Goal: Task Accomplishment & Management: Use online tool/utility

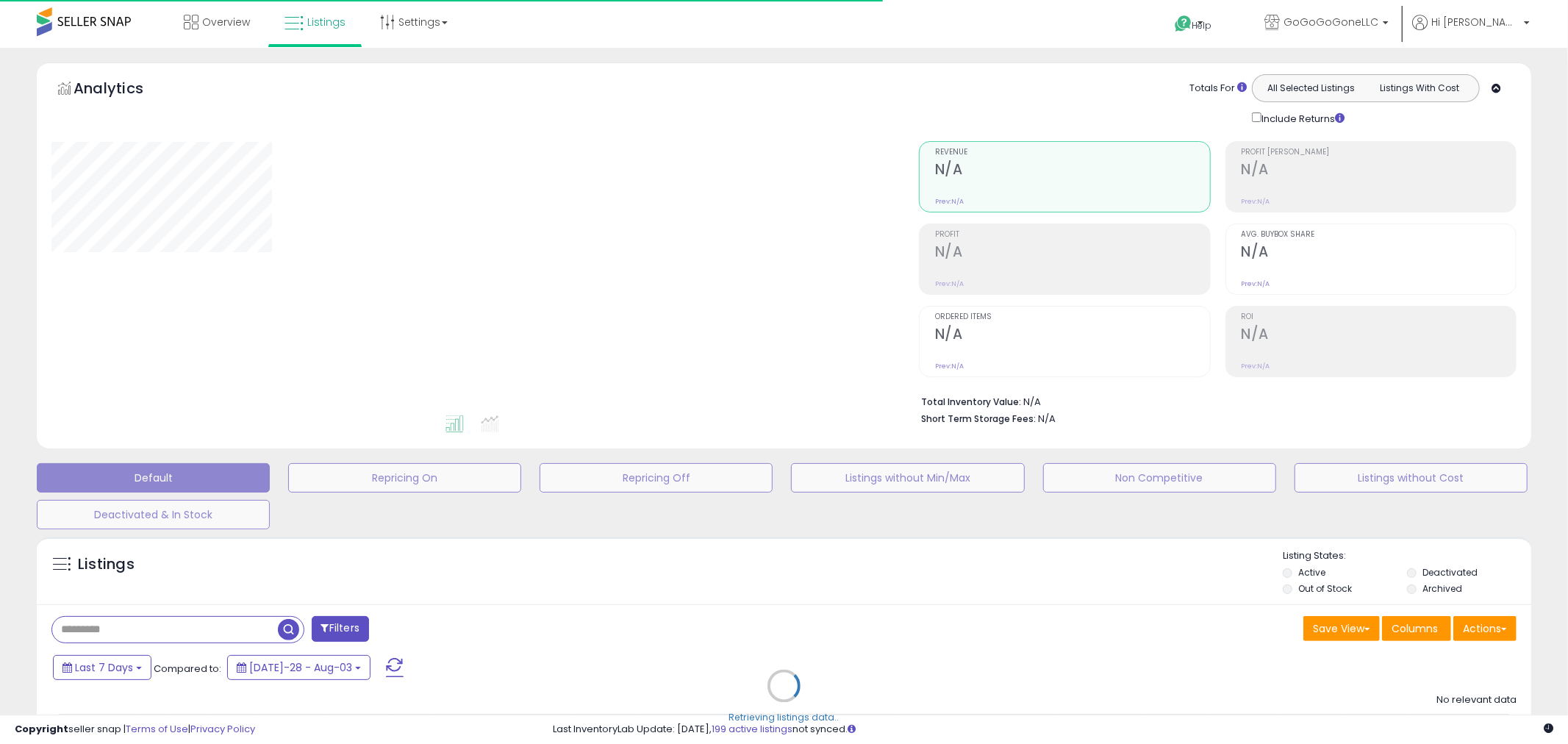
type input "**********"
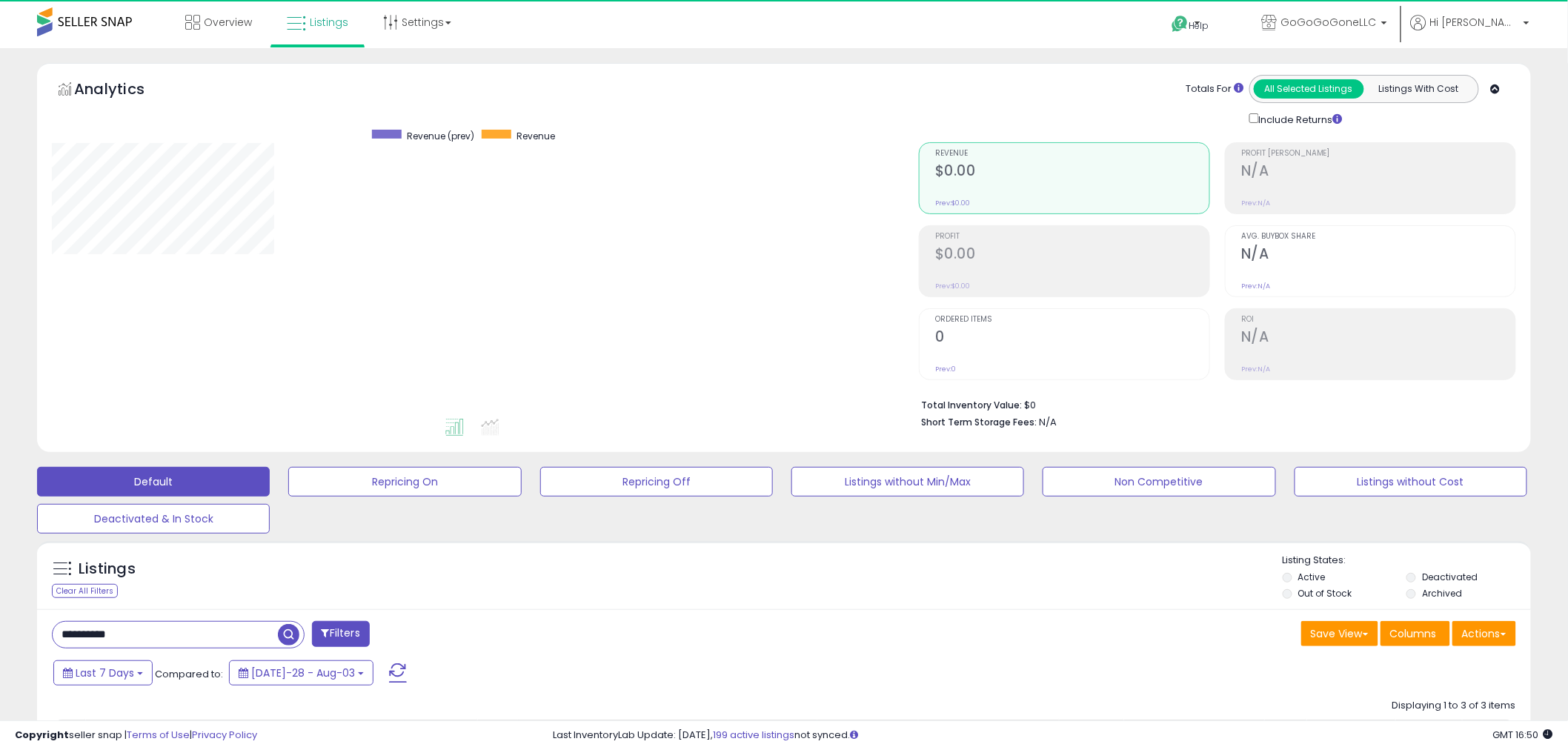
scroll to position [303, 867]
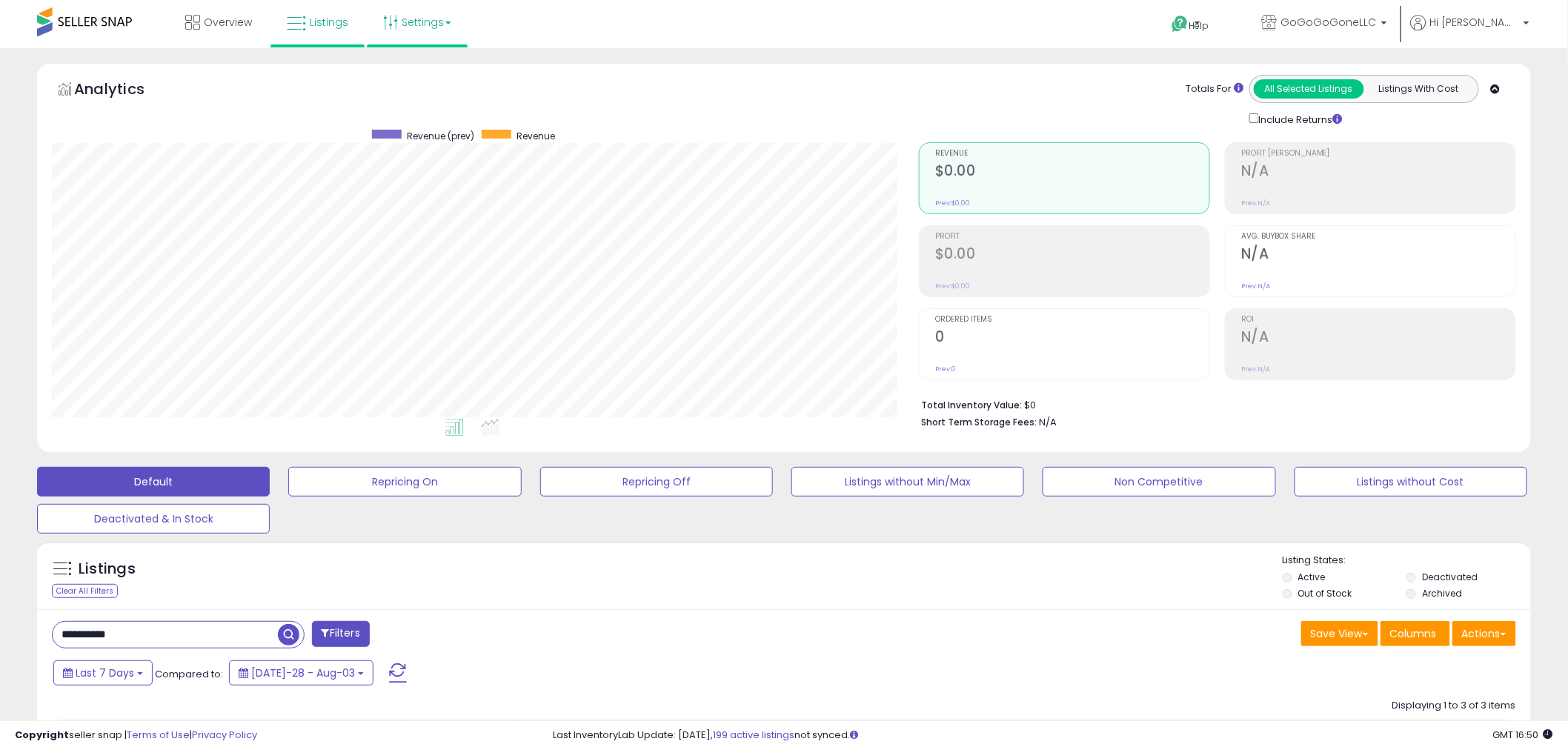
click at [426, 26] on link "Settings" at bounding box center [417, 22] width 91 height 44
click at [531, 570] on div "Listings Clear All Filters Listing States:" at bounding box center [784, 579] width 1494 height 50
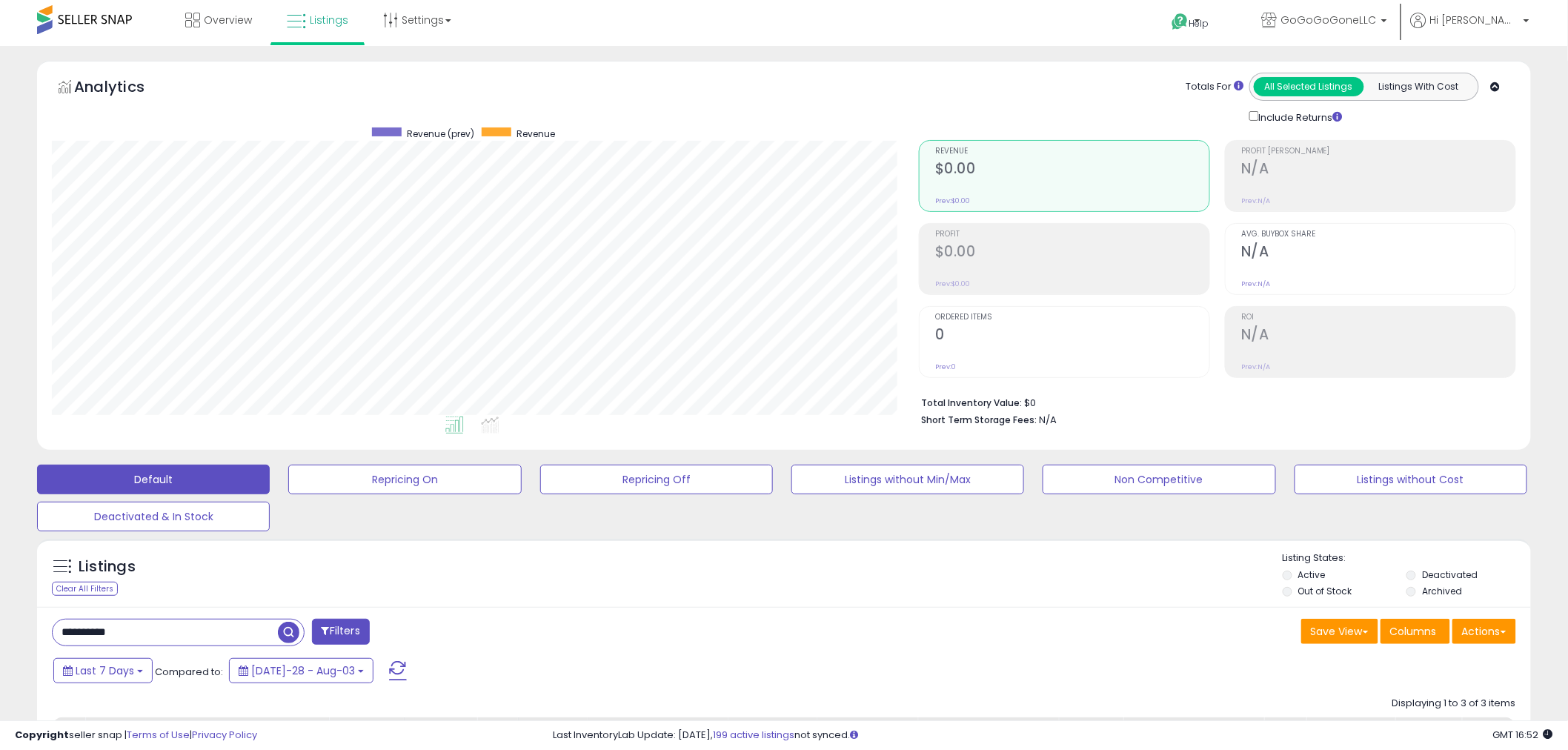
scroll to position [0, 0]
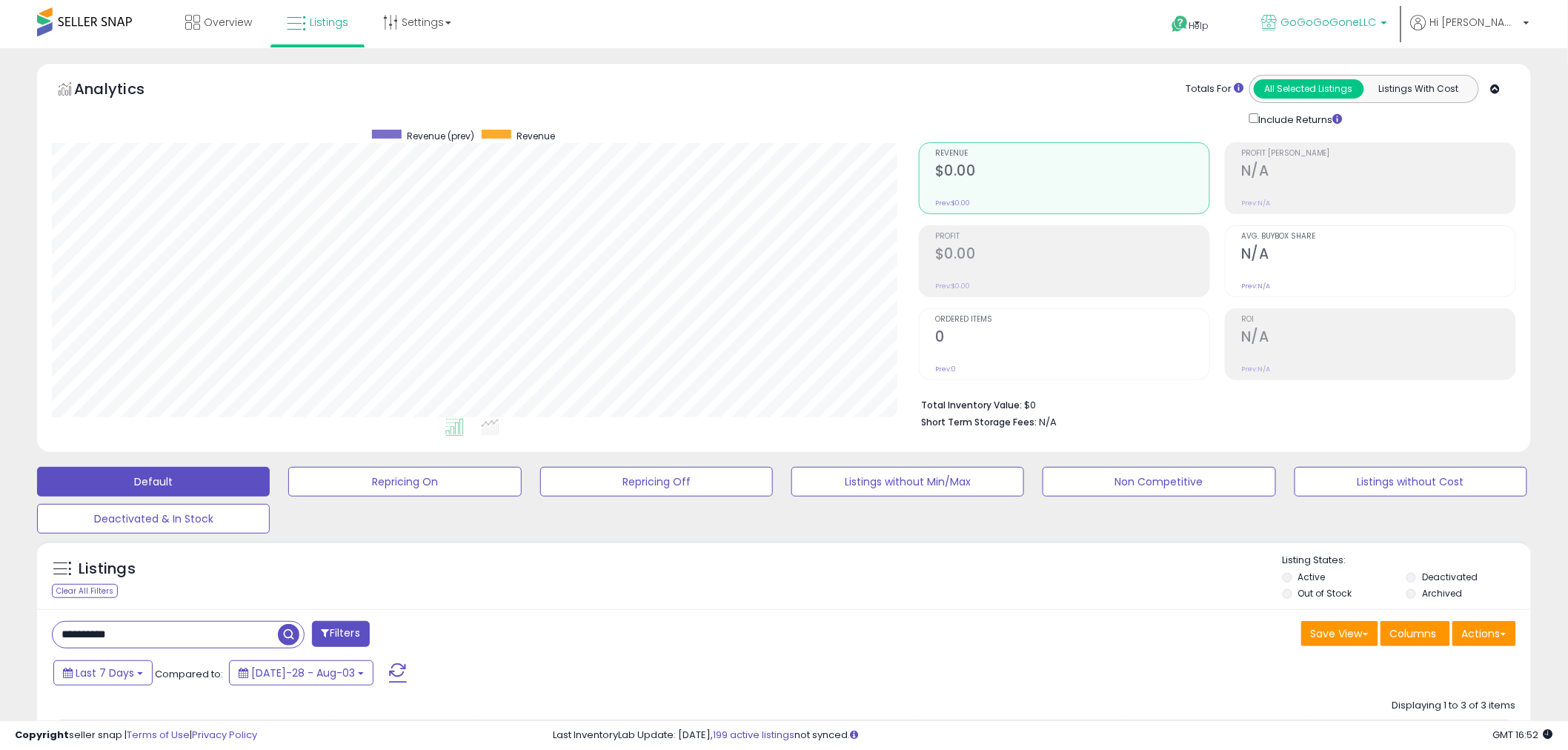
click at [1377, 22] on span "GoGoGoGoneLLC" at bounding box center [1329, 21] width 96 height 14
click at [1492, 21] on span "Hi [PERSON_NAME]" at bounding box center [1474, 21] width 89 height 14
click at [1227, 24] on p "Help" at bounding box center [1199, 25] width 56 height 14
click at [1074, 35] on div "Help Contact Support Search Knowledge Hub Request a Feature Hi Mae" at bounding box center [1286, 31] width 520 height 63
click at [209, 20] on span "Overview" at bounding box center [227, 21] width 48 height 14
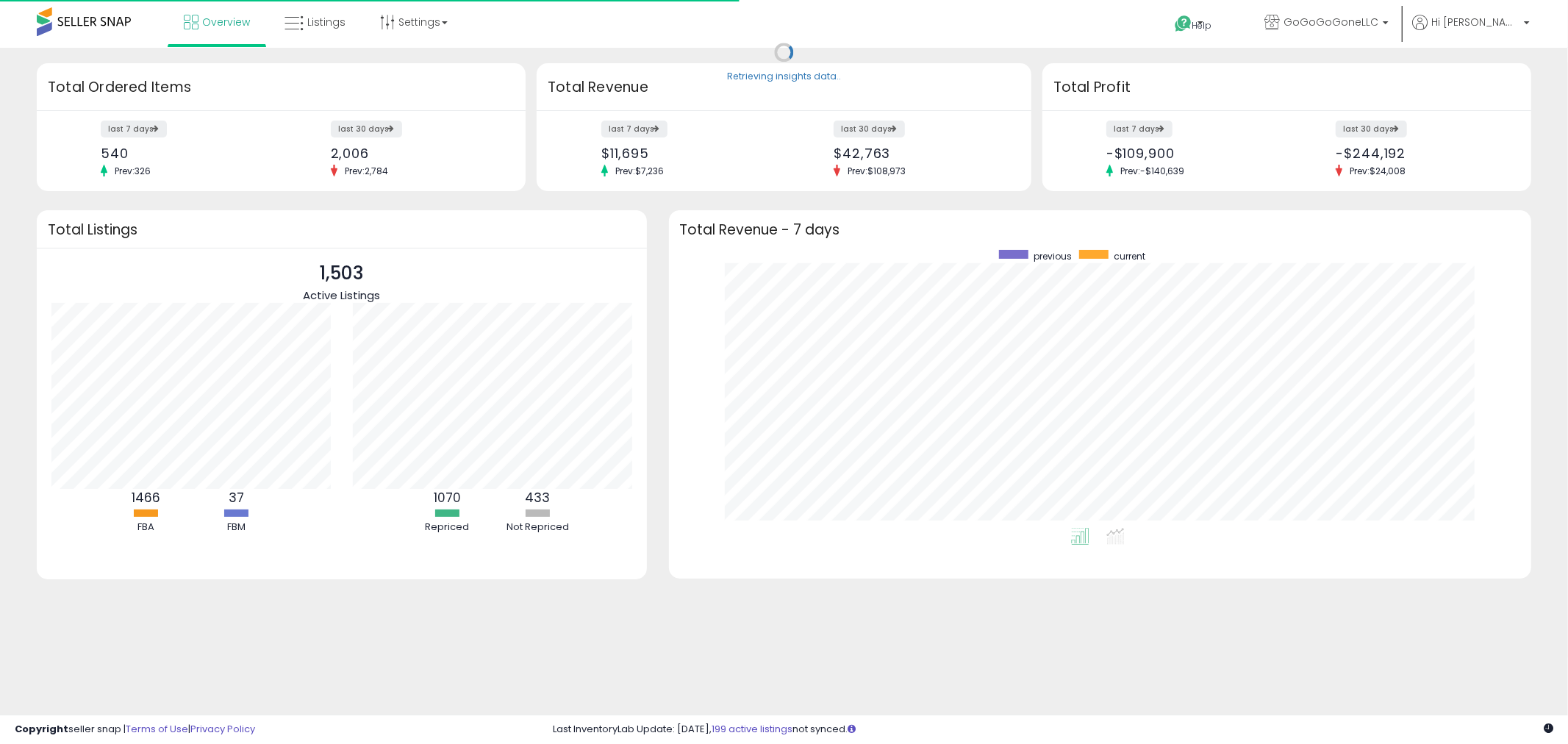
scroll to position [277, 834]
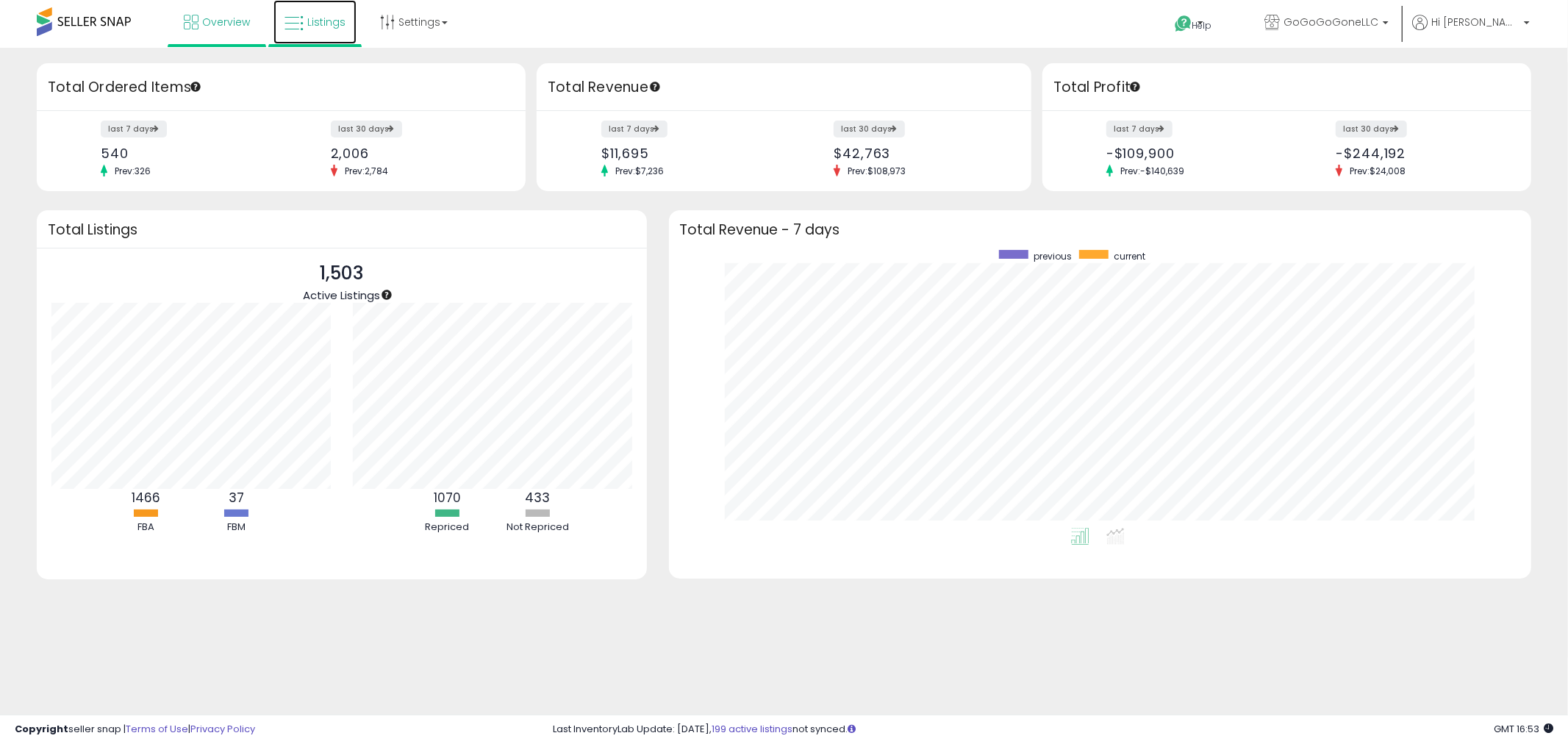
click at [347, 24] on link "Listings" at bounding box center [315, 22] width 83 height 44
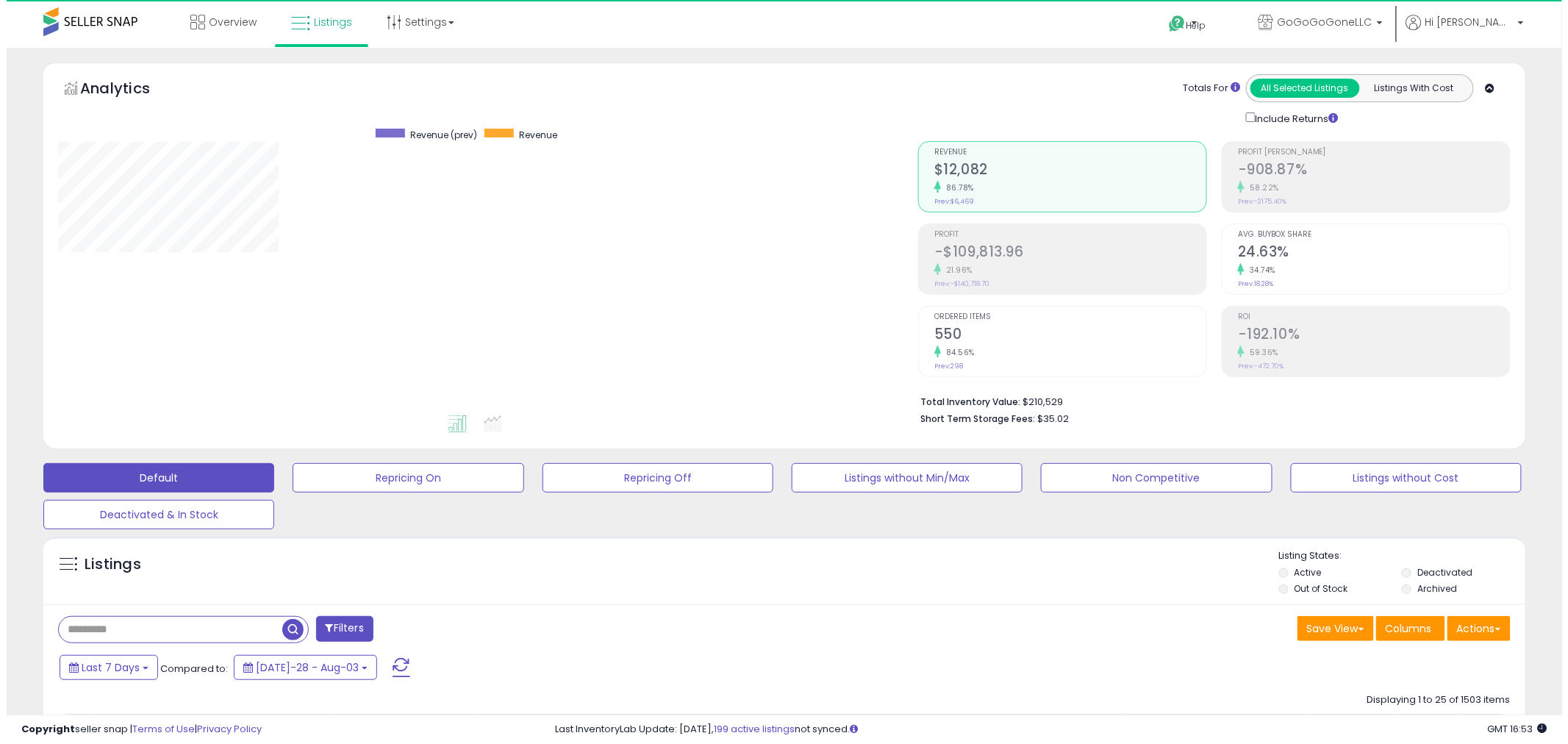
scroll to position [301, 860]
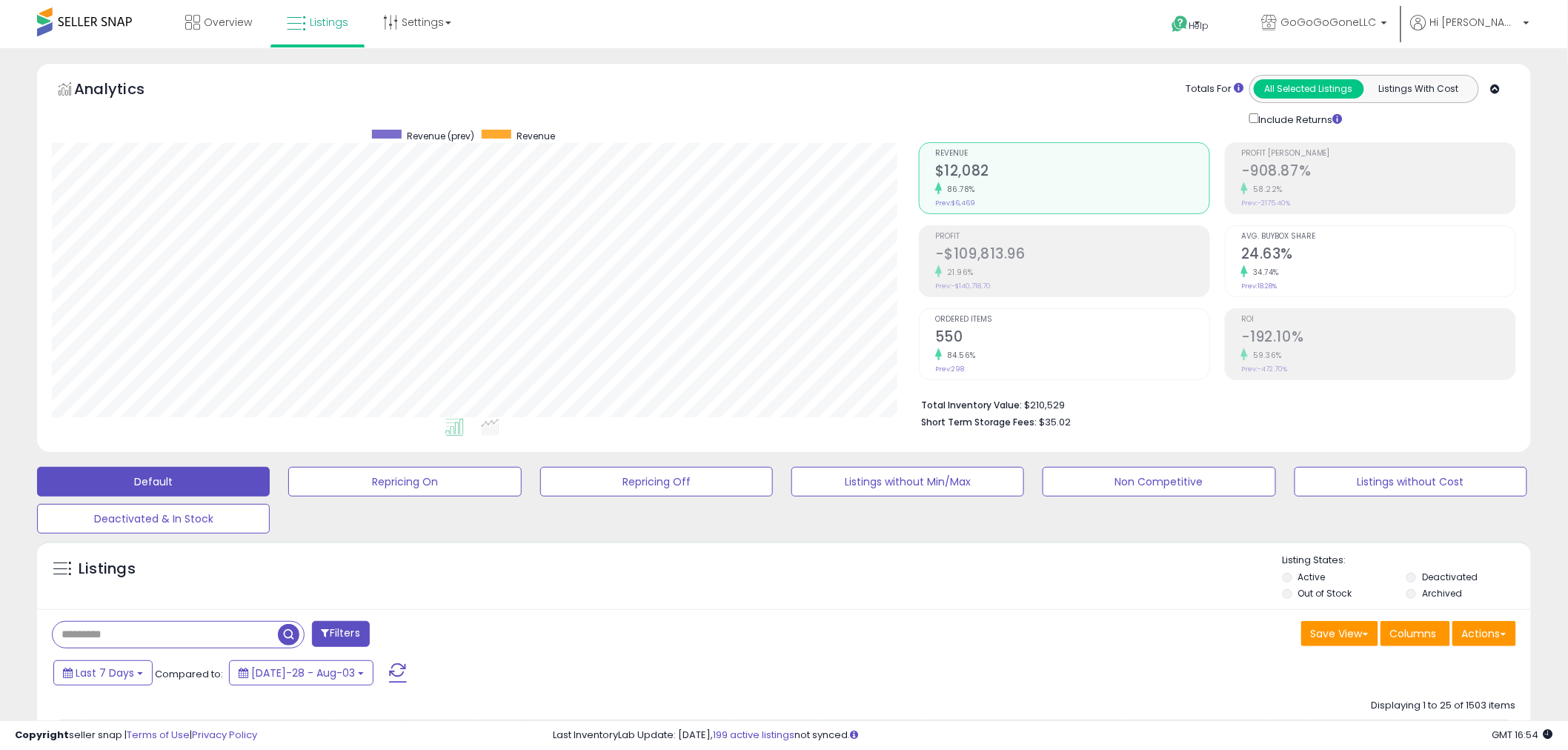
click at [1027, 187] on div "86.78%" at bounding box center [1072, 189] width 274 height 14
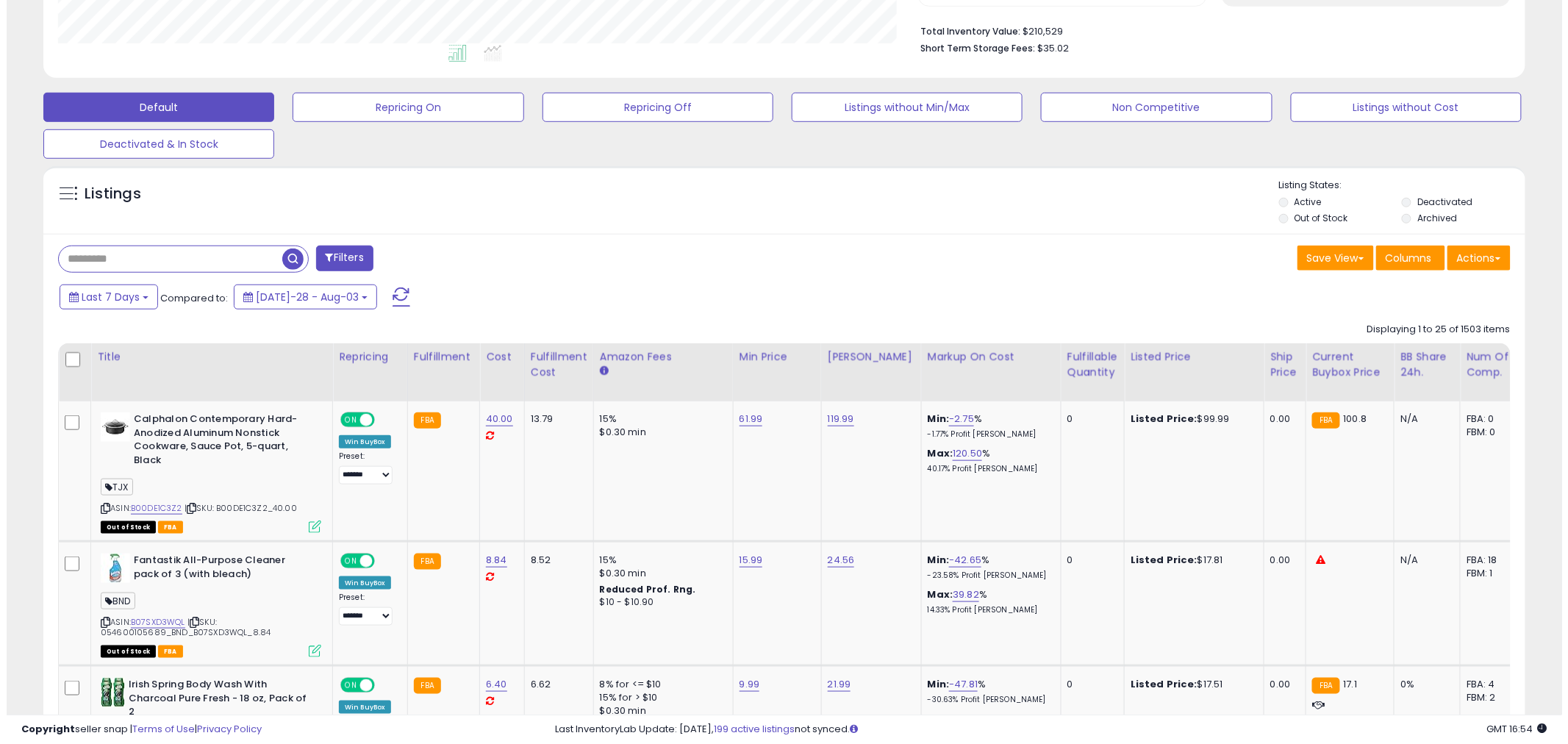
scroll to position [408, 0]
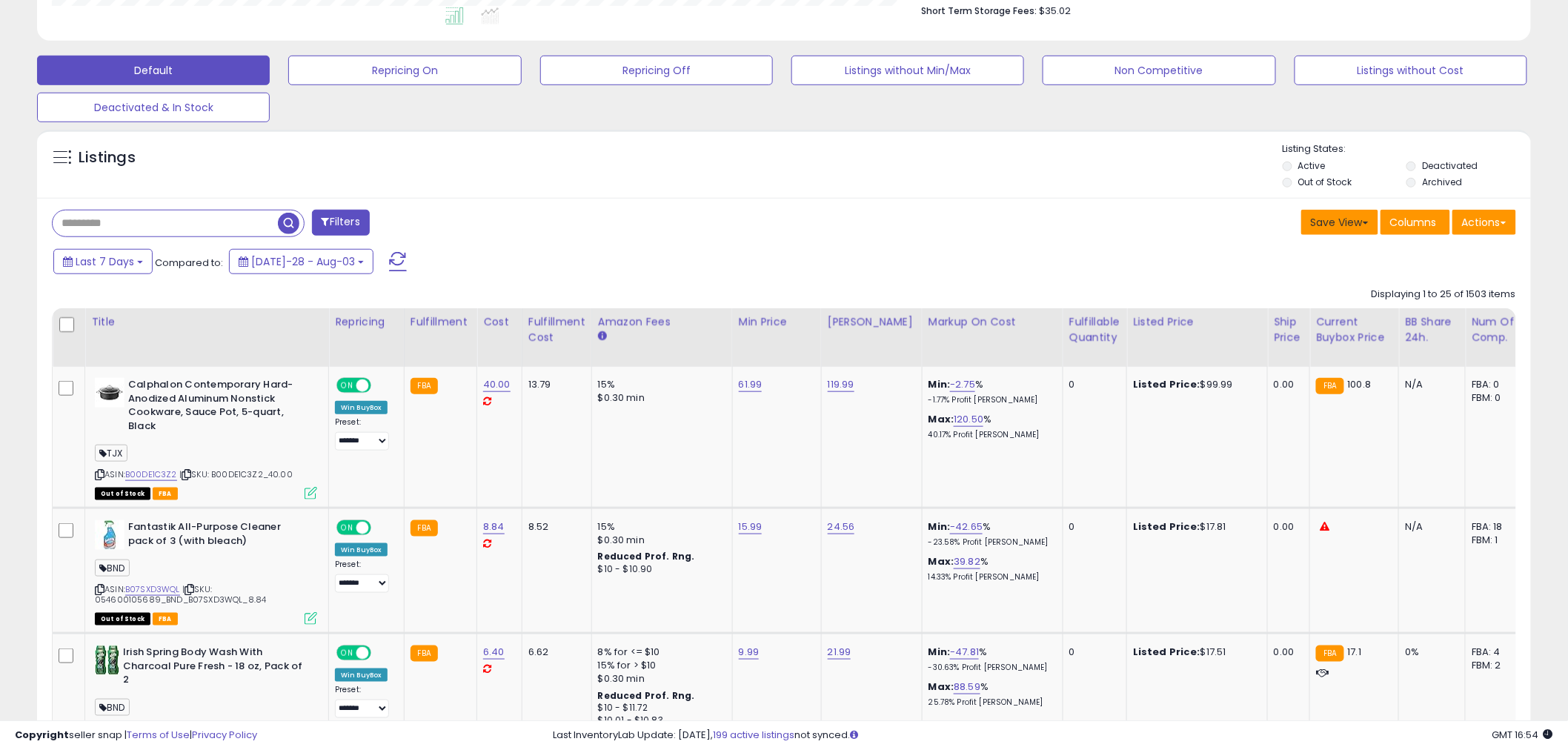
click at [1357, 221] on button "Save View" at bounding box center [1339, 222] width 77 height 25
click at [1415, 222] on span "Columns" at bounding box center [1413, 221] width 46 height 14
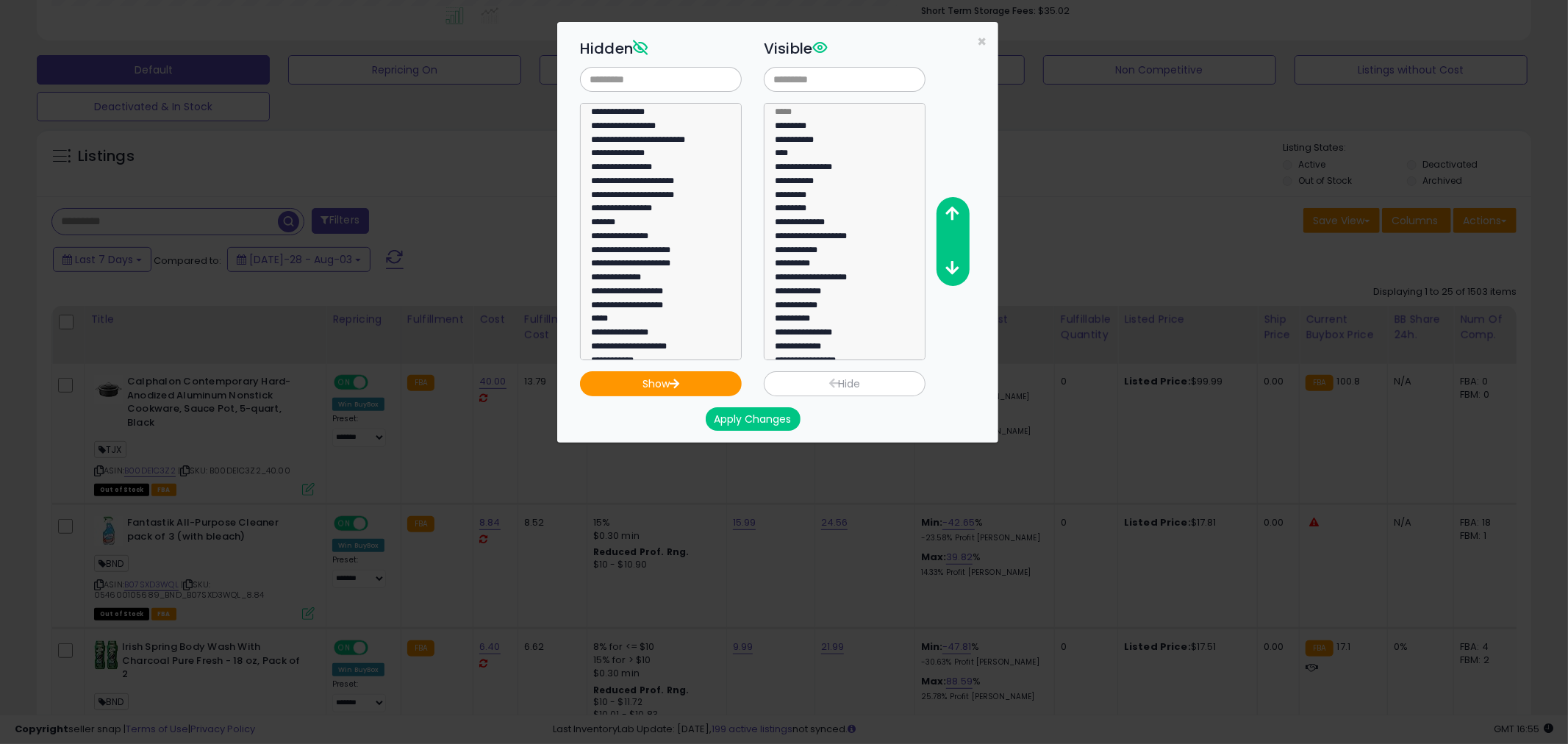
click at [1139, 168] on div "**********" at bounding box center [784, 372] width 1568 height 744
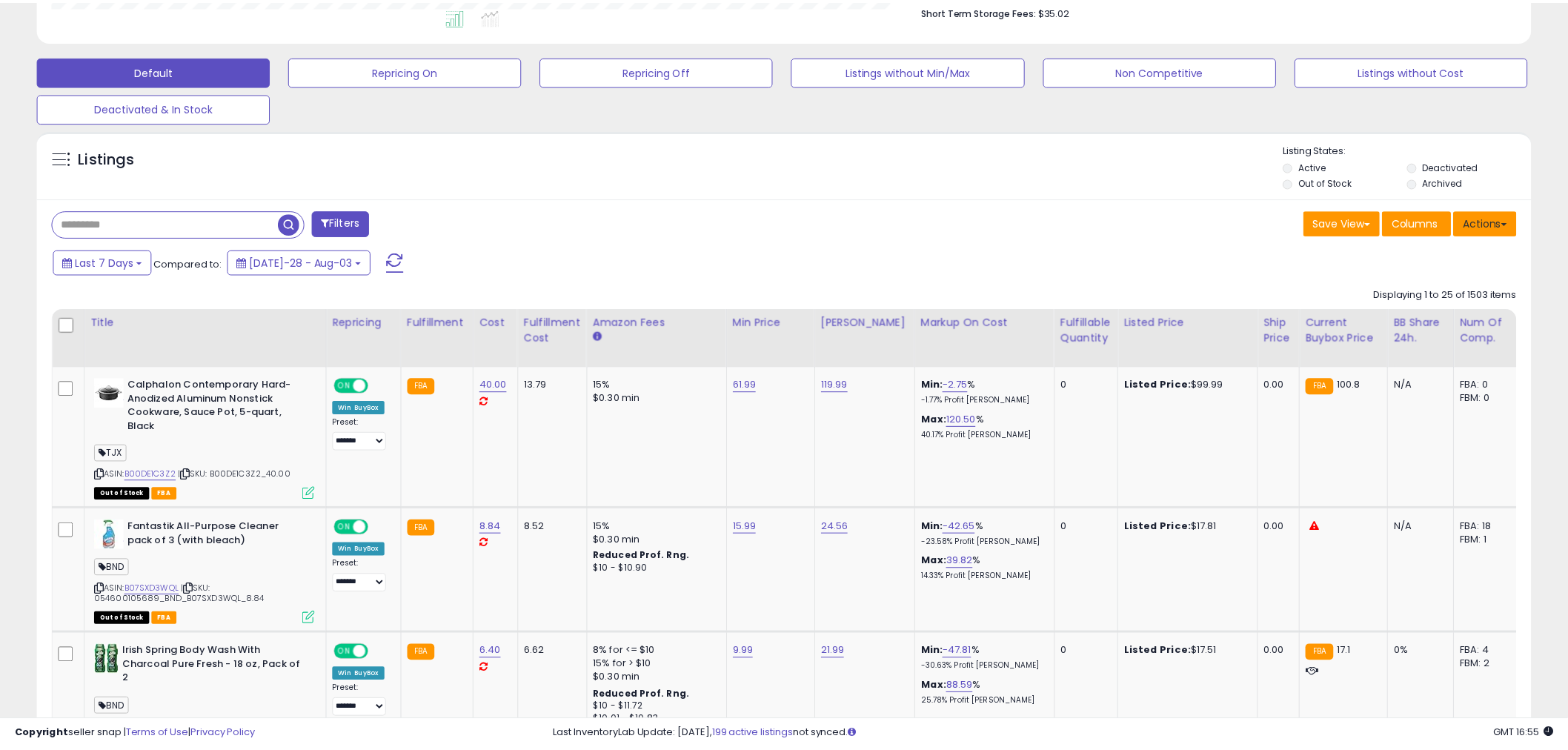
scroll to position [740588, 740167]
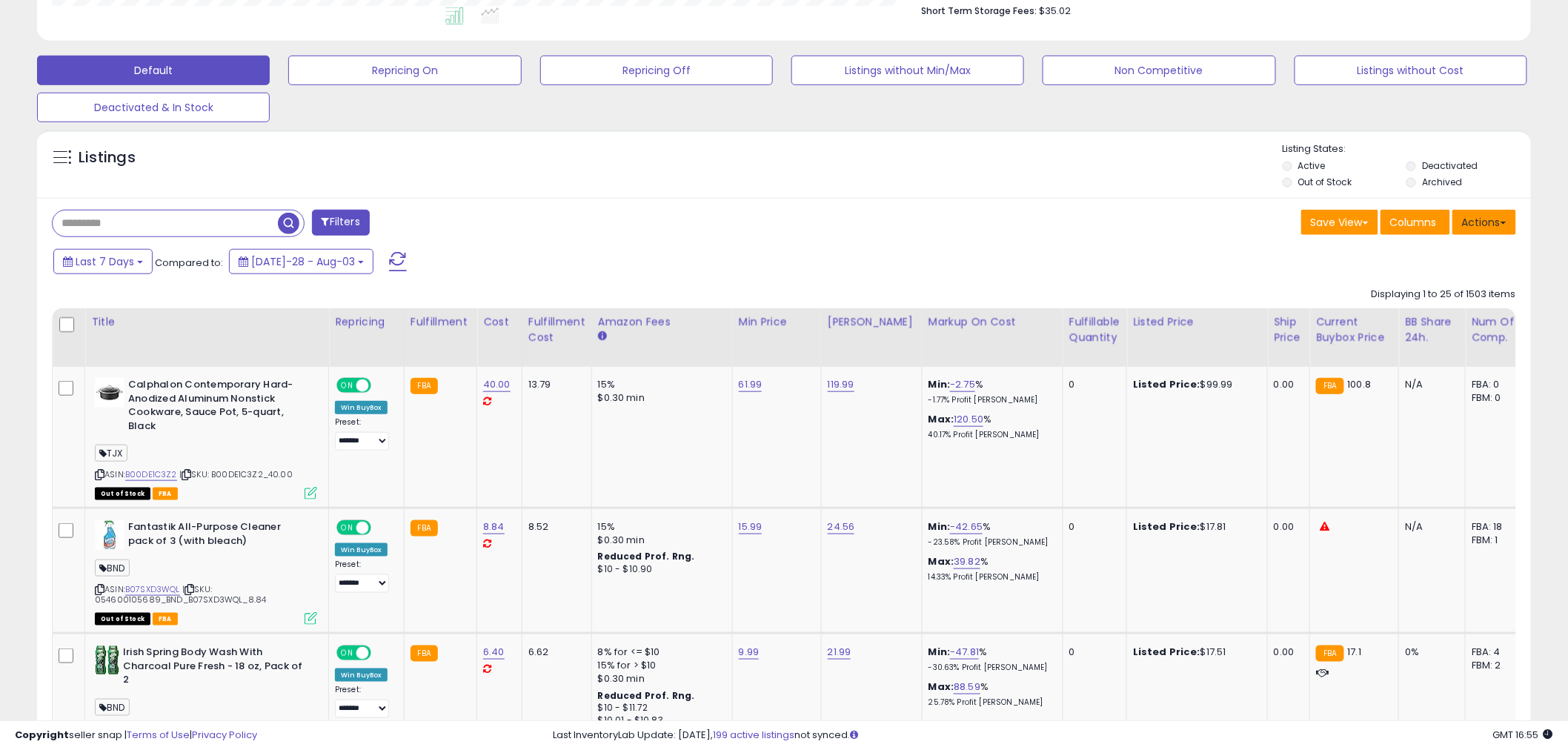
click at [1507, 219] on button "Actions" at bounding box center [1484, 222] width 64 height 25
click at [131, 262] on span "Last 7 Days" at bounding box center [104, 261] width 59 height 14
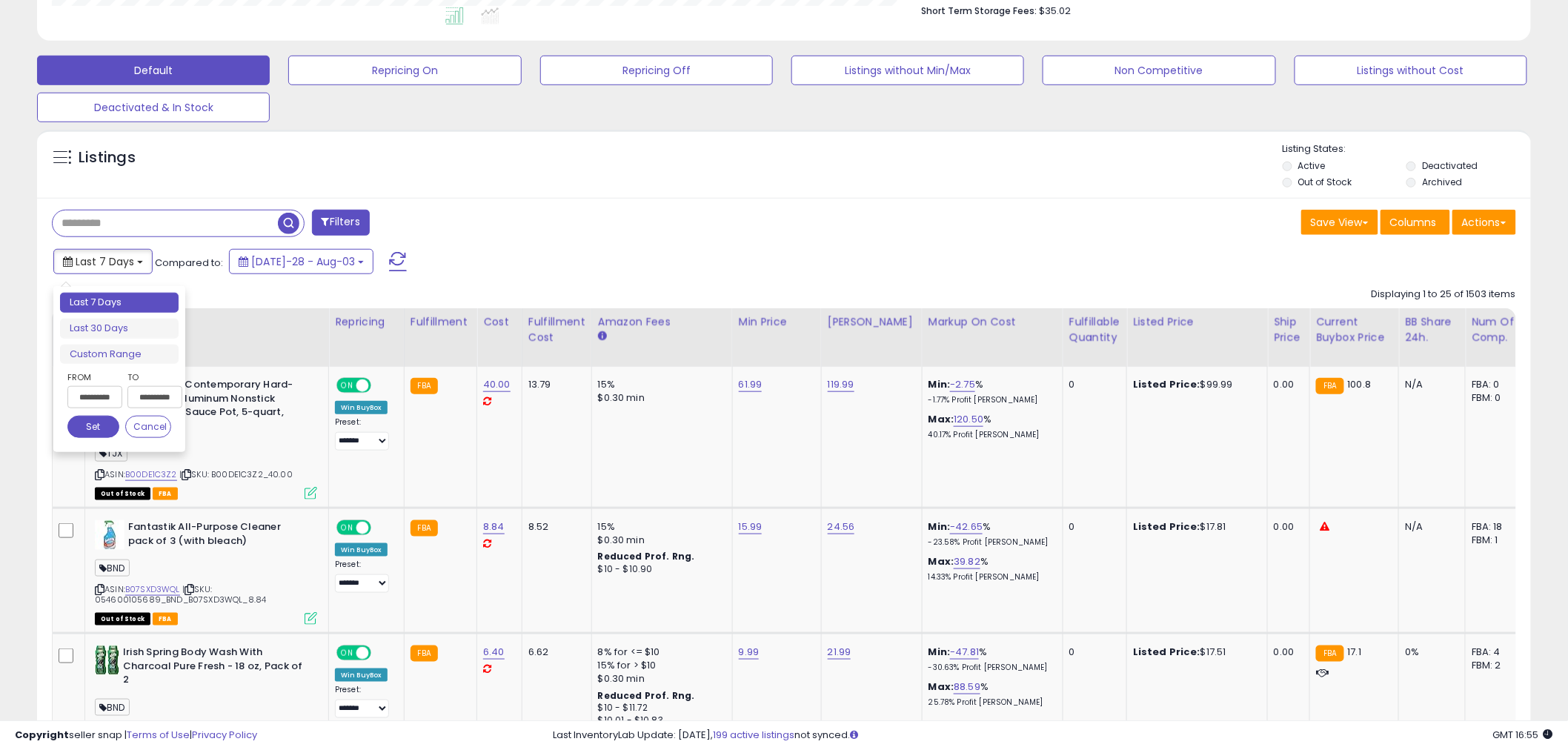
type input "**********"
